Goal: Task Accomplishment & Management: Manage account settings

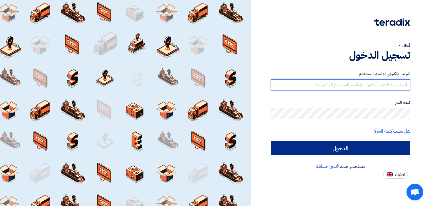
type input "[EMAIL_ADDRESS][DOMAIN_NAME][GEOGRAPHIC_DATA]"
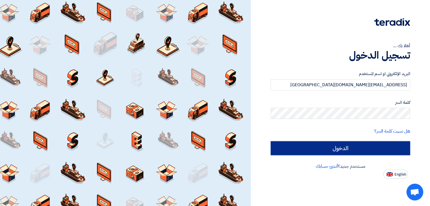
click at [338, 145] on input "الدخول" at bounding box center [340, 149] width 139 height 14
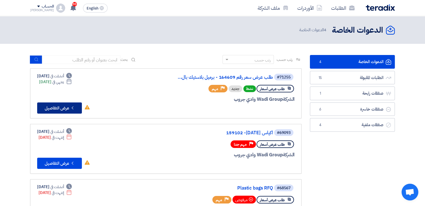
click at [66, 108] on button "Check details عرض التفاصيل" at bounding box center [59, 108] width 45 height 11
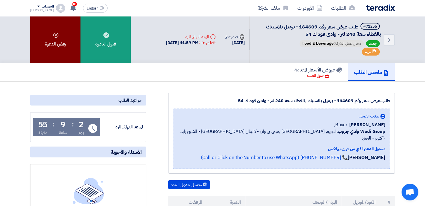
click at [57, 46] on div "رفض الدعوة" at bounding box center [55, 39] width 50 height 47
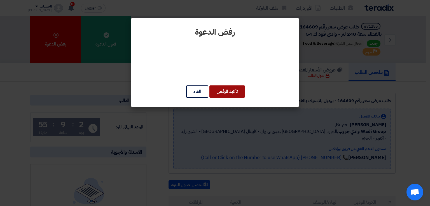
click at [233, 93] on button "تأكيد الرفض" at bounding box center [227, 92] width 36 height 12
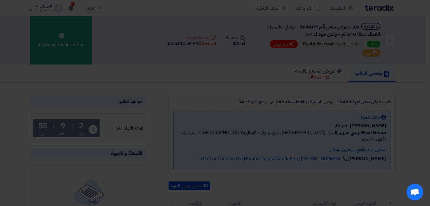
click at [238, 64] on div "رفض الدعوة تأكيد الرفض الغاء" at bounding box center [215, 49] width 168 height 90
